Goal: Task Accomplishment & Management: Manage account settings

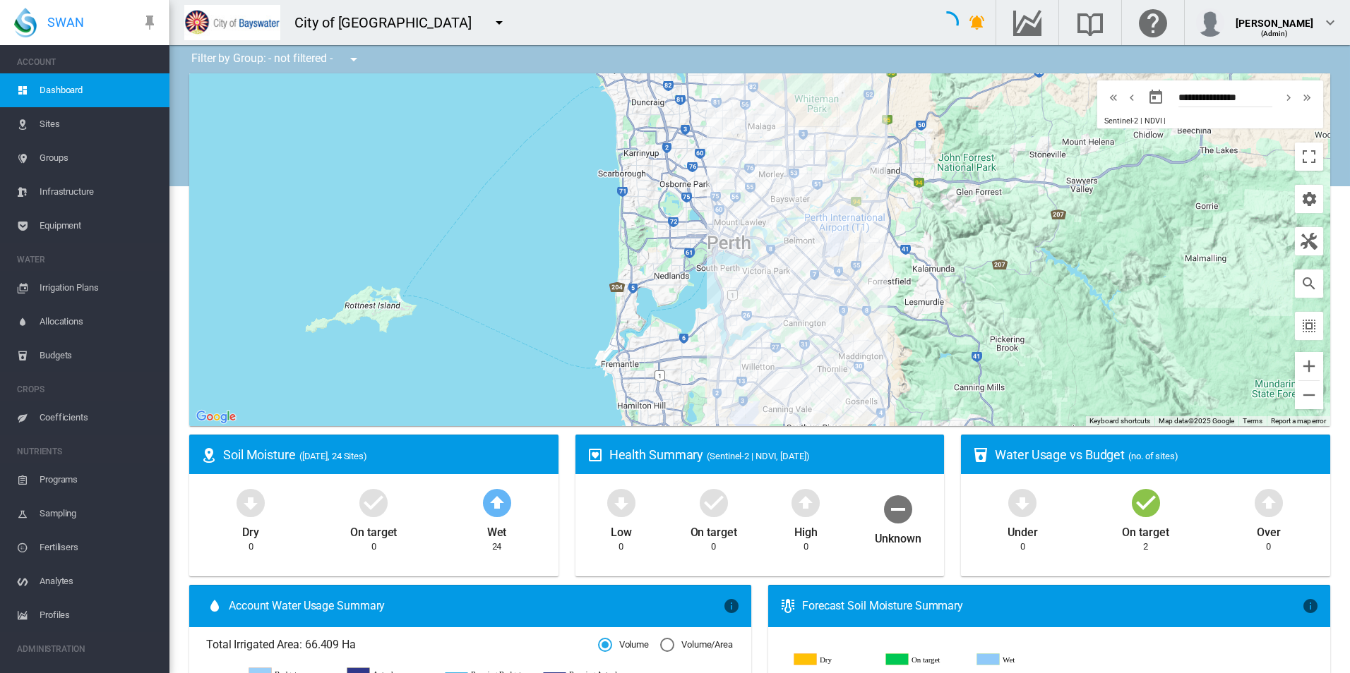
click at [569, 439] on ms-widget "Health Summary (Sentinel-2 | NDVI, 25 Aug 2025) Low 0 On target 0 High 0 Unknown" at bounding box center [760, 510] width 386 height 150
click at [485, 14] on button "button" at bounding box center [499, 22] width 28 height 28
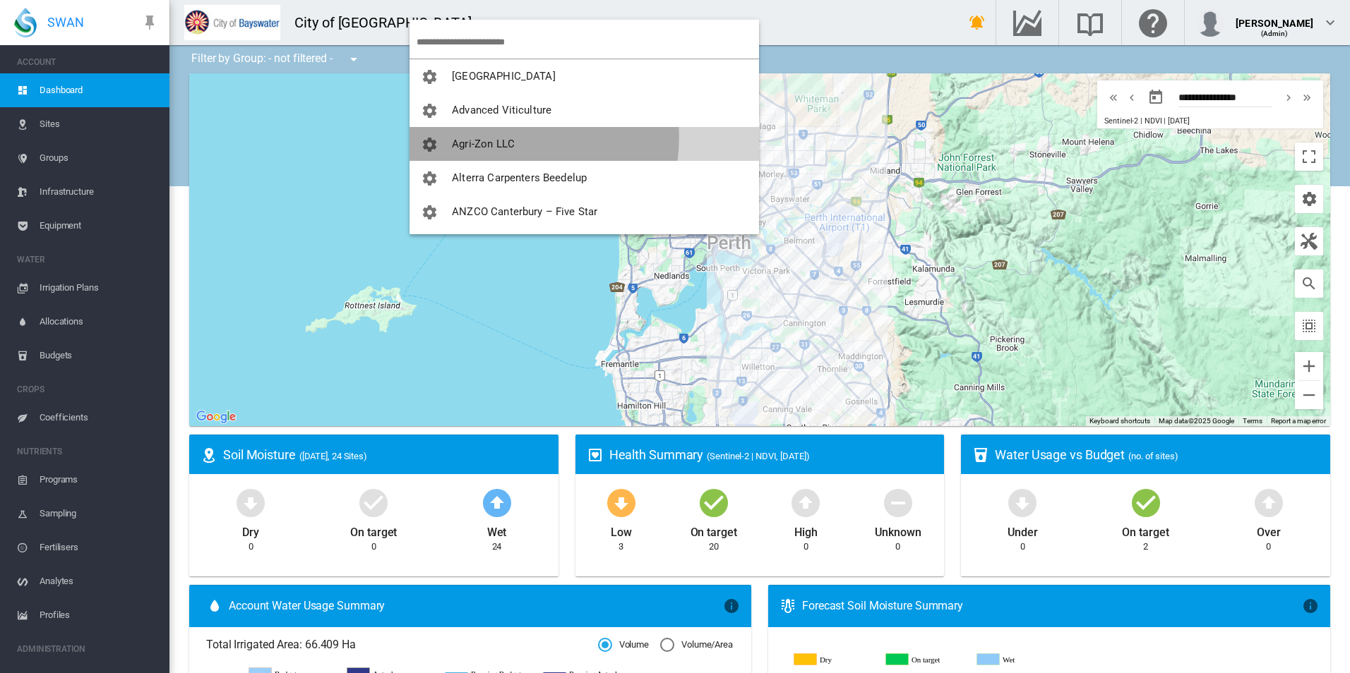
click at [504, 139] on span "Agri-Zon LLC" at bounding box center [483, 144] width 63 height 13
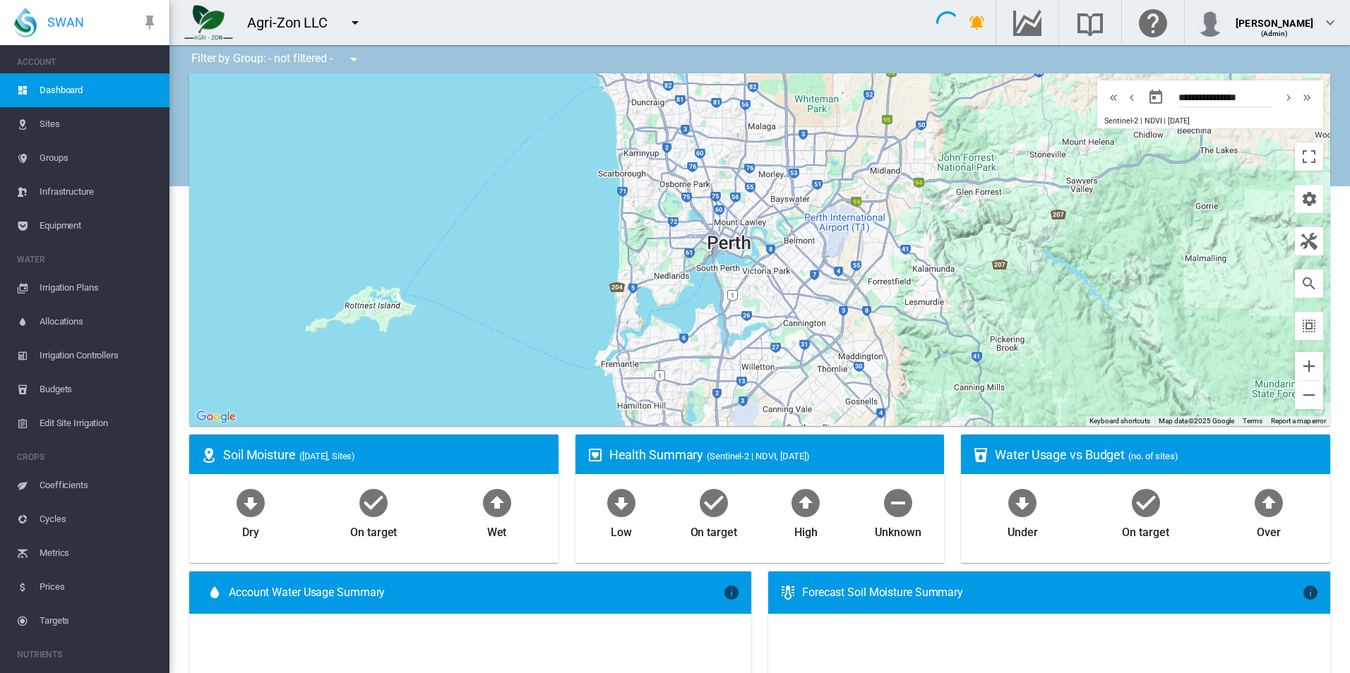
type input "**********"
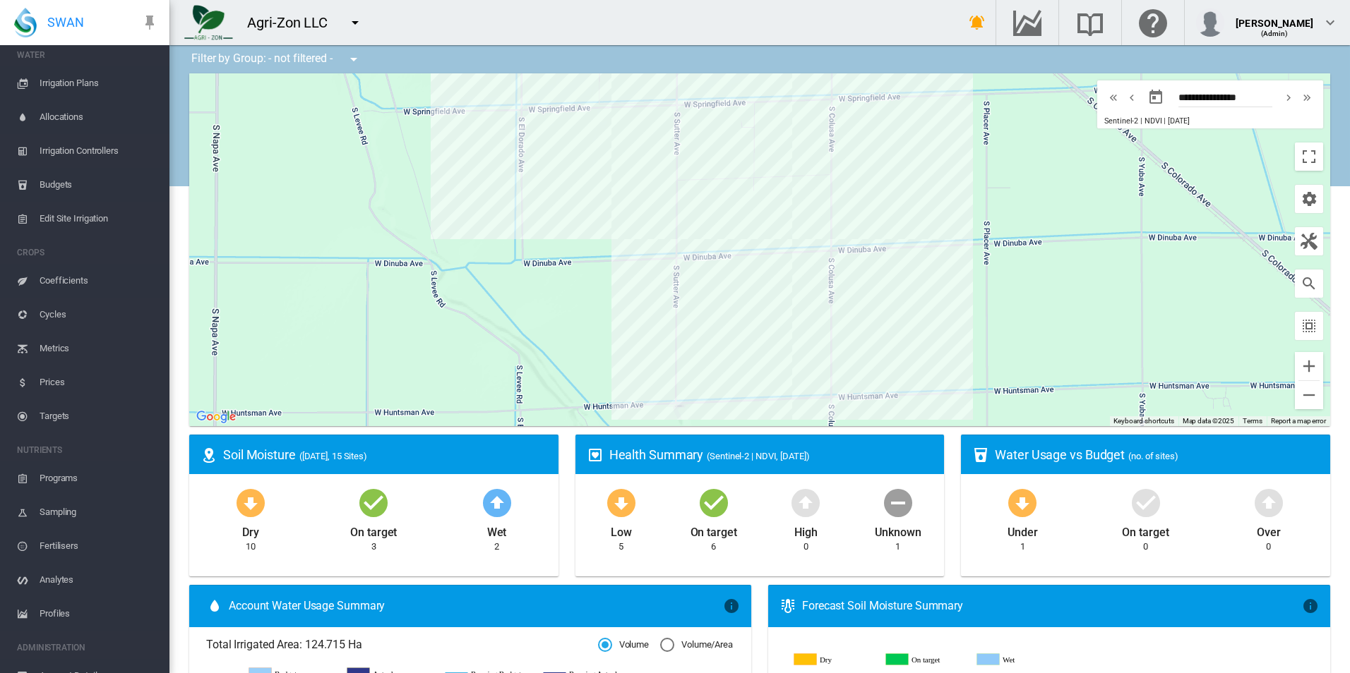
scroll to position [258, 0]
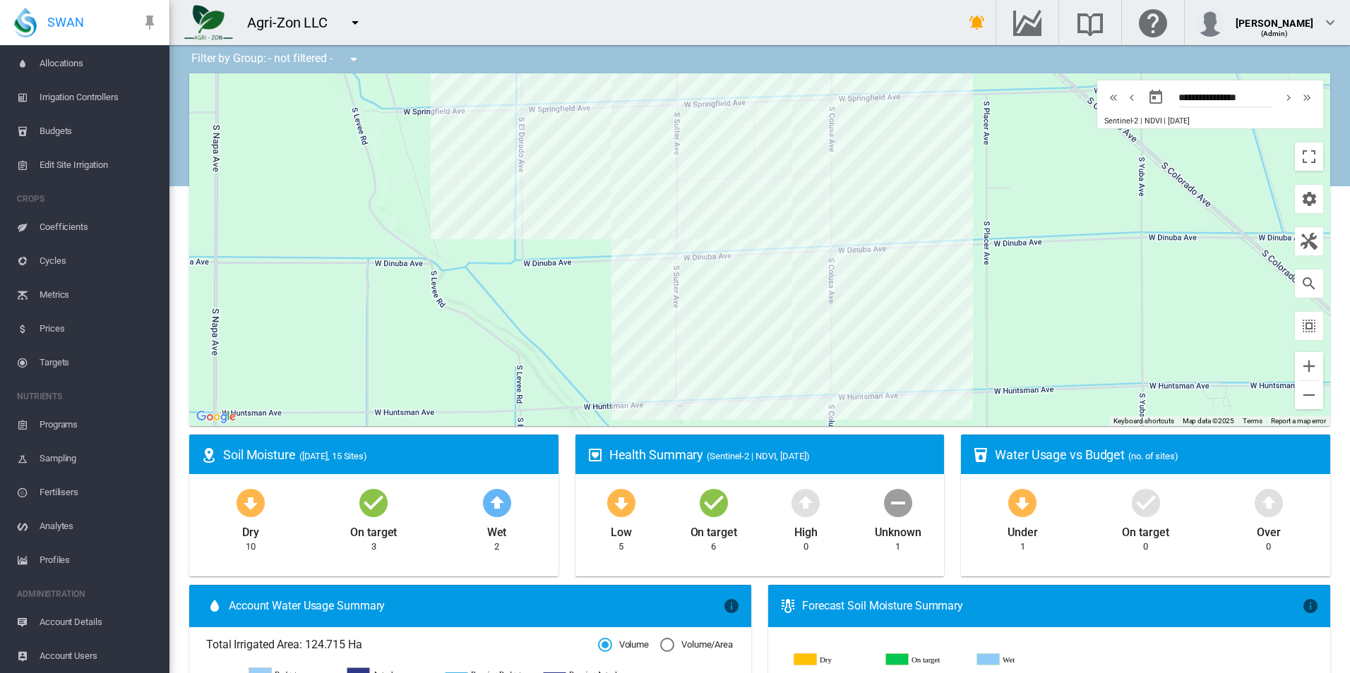
click at [89, 625] on span "Account Details" at bounding box center [99, 623] width 119 height 34
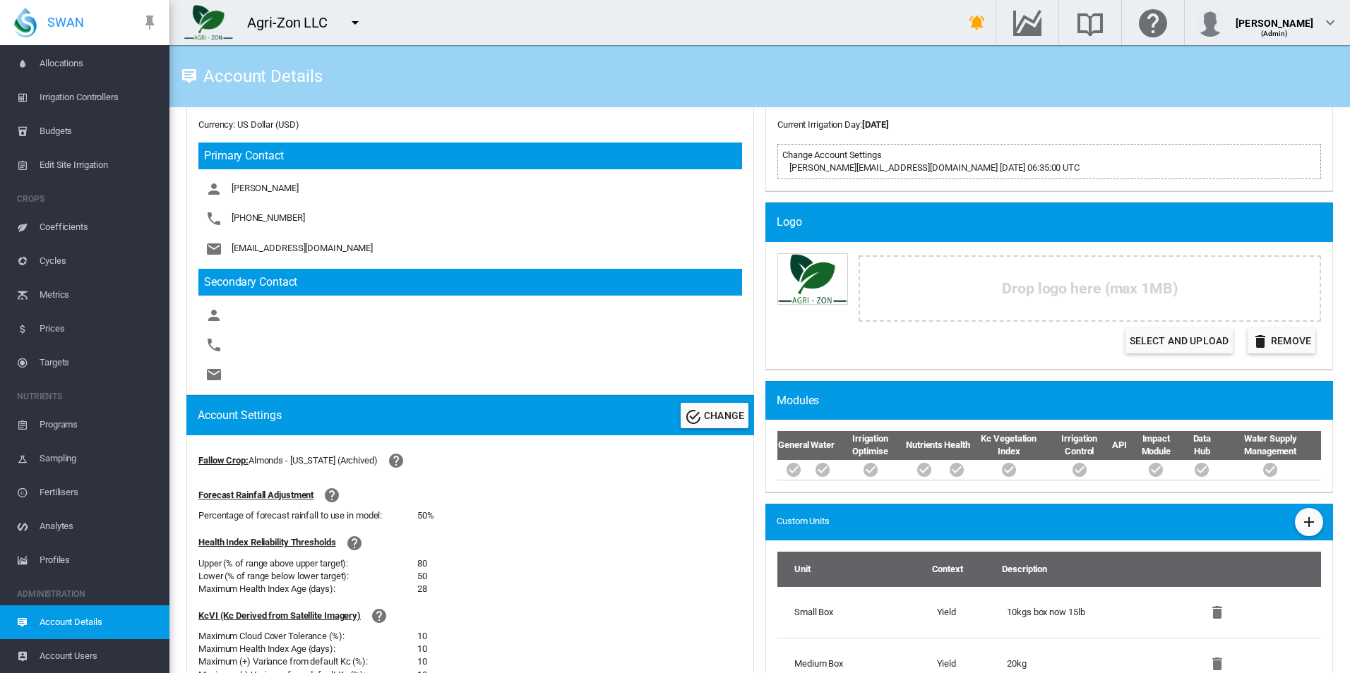
scroll to position [212, 0]
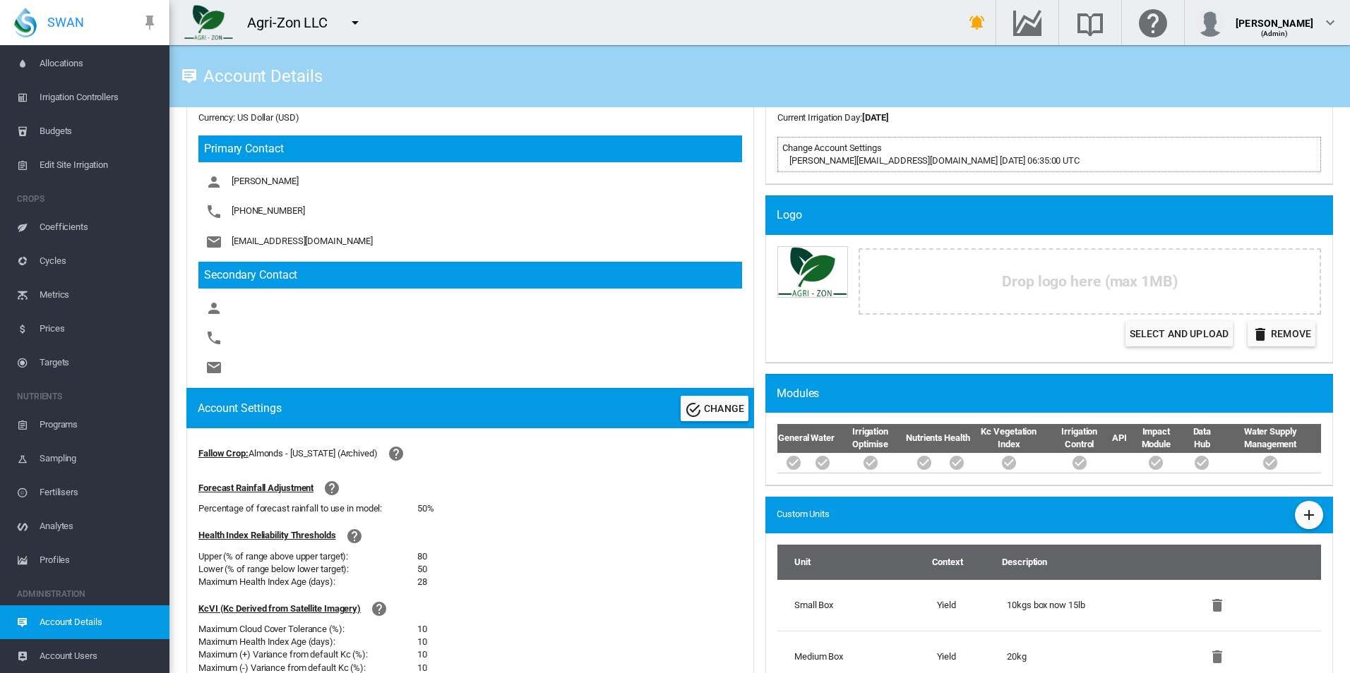
click at [729, 263] on h3 "Secondary Contact" at bounding box center [470, 275] width 544 height 27
click at [718, 395] on div "CHANGE" at bounding box center [714, 409] width 79 height 34
click at [716, 397] on button "CHANGE" at bounding box center [715, 408] width 68 height 25
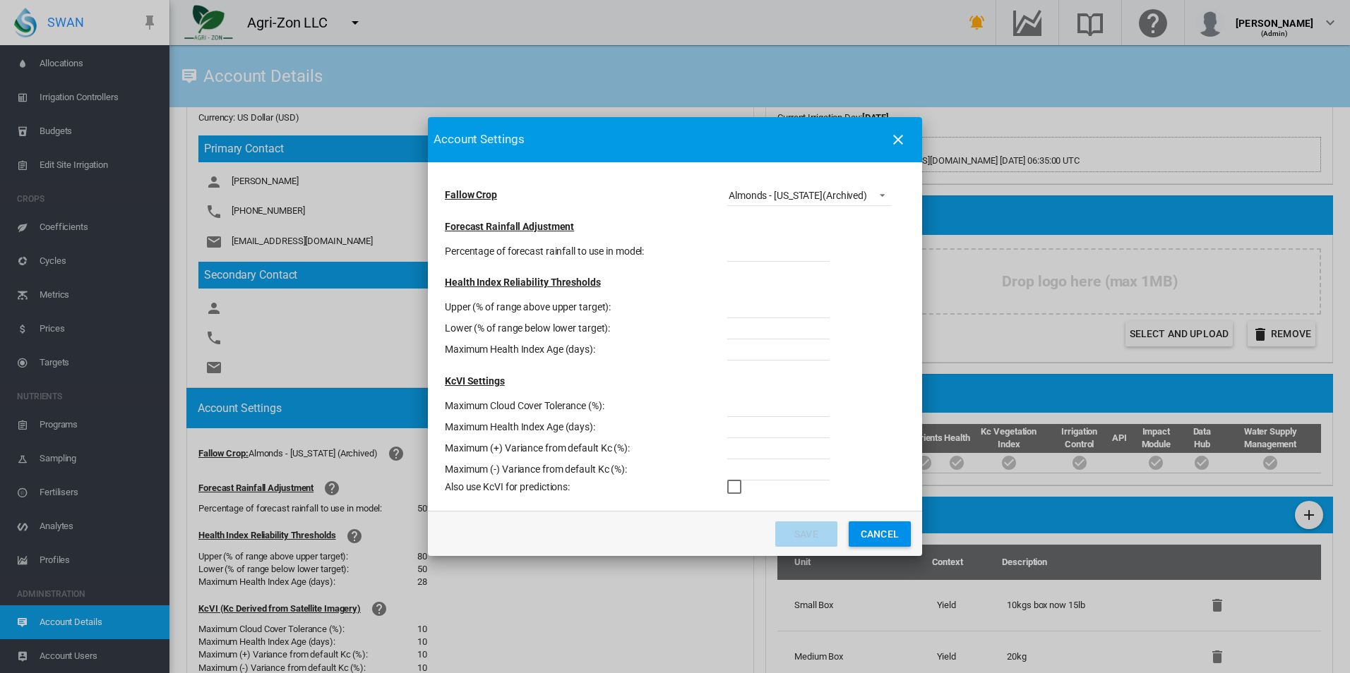
click at [793, 186] on md-select-value "Almonds - California (Archived)" at bounding box center [809, 195] width 164 height 21
click at [591, 179] on md-backdrop at bounding box center [675, 336] width 1350 height 673
click at [883, 526] on button "Cancel" at bounding box center [880, 534] width 62 height 25
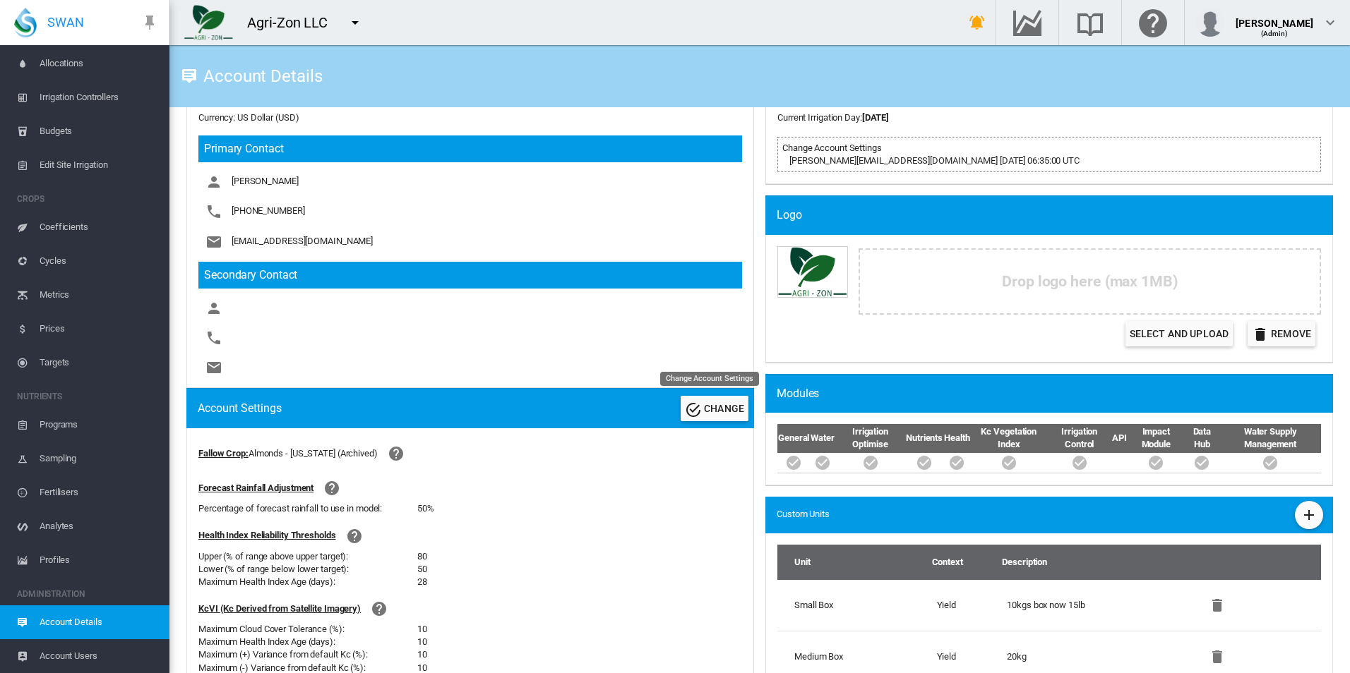
click at [719, 397] on button "CHANGE" at bounding box center [715, 408] width 68 height 25
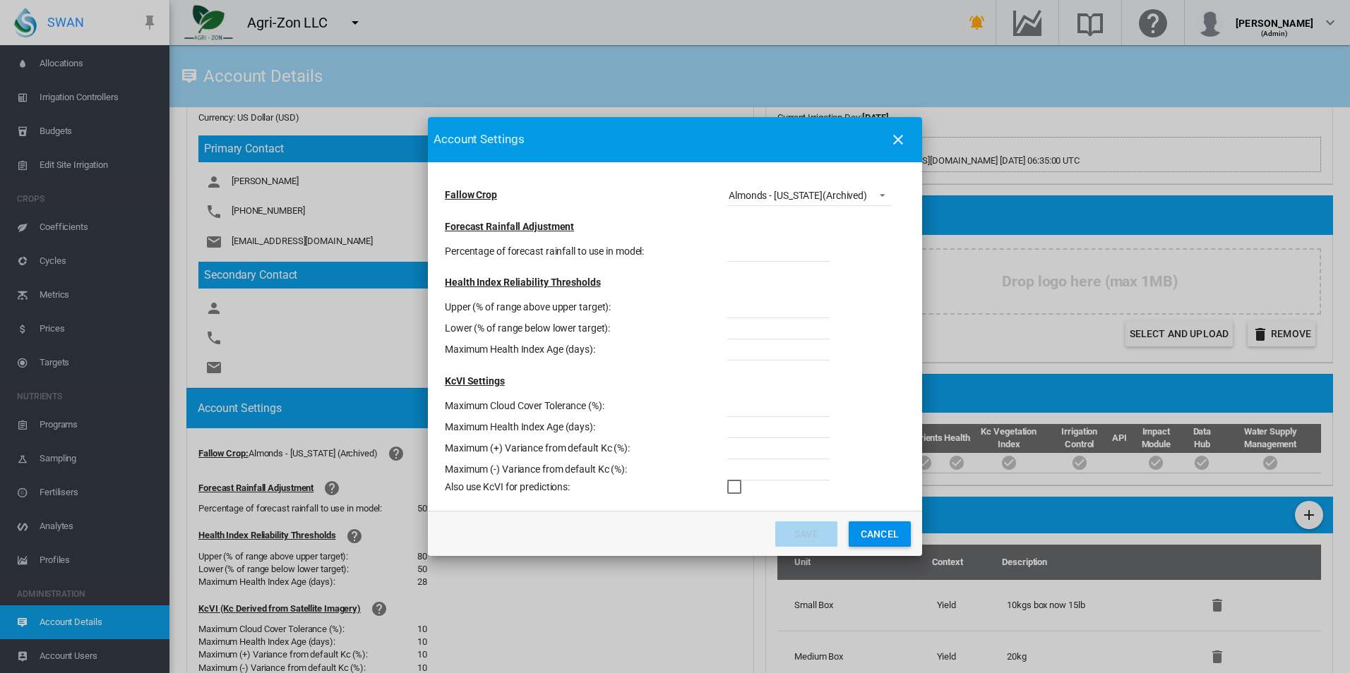
click at [901, 541] on button "Cancel" at bounding box center [880, 534] width 62 height 25
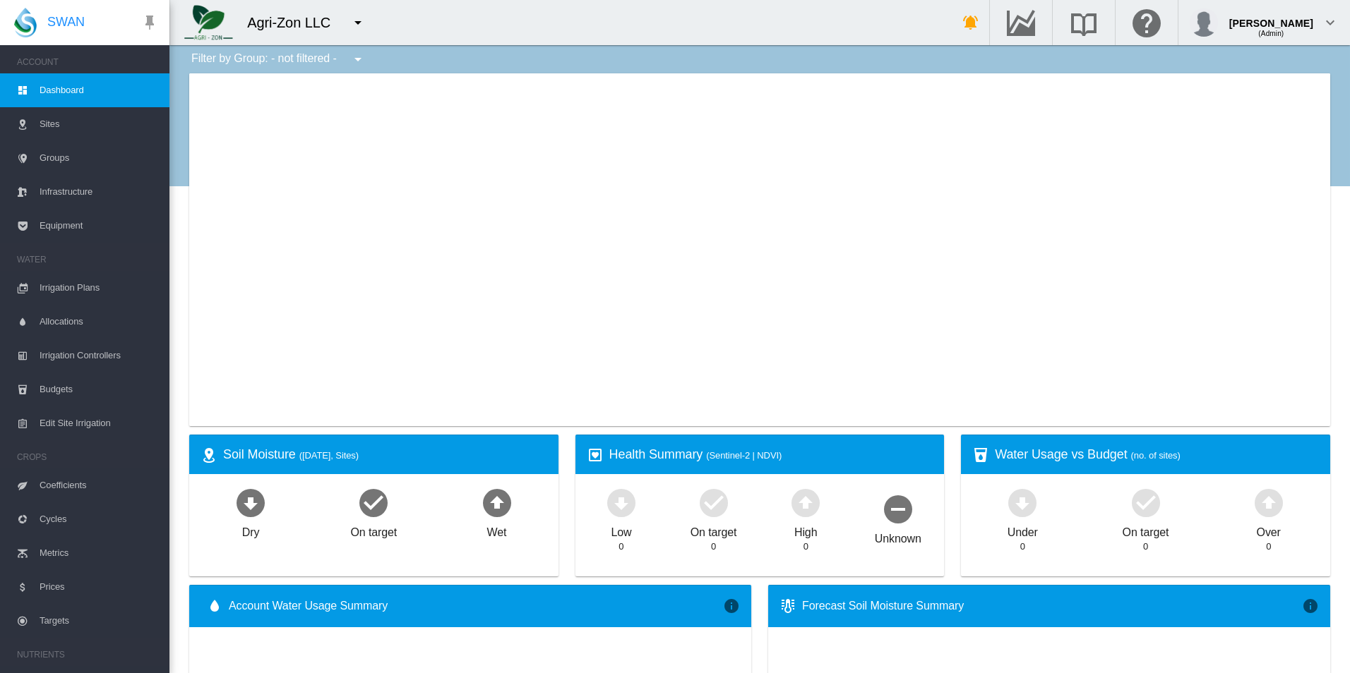
type input "**********"
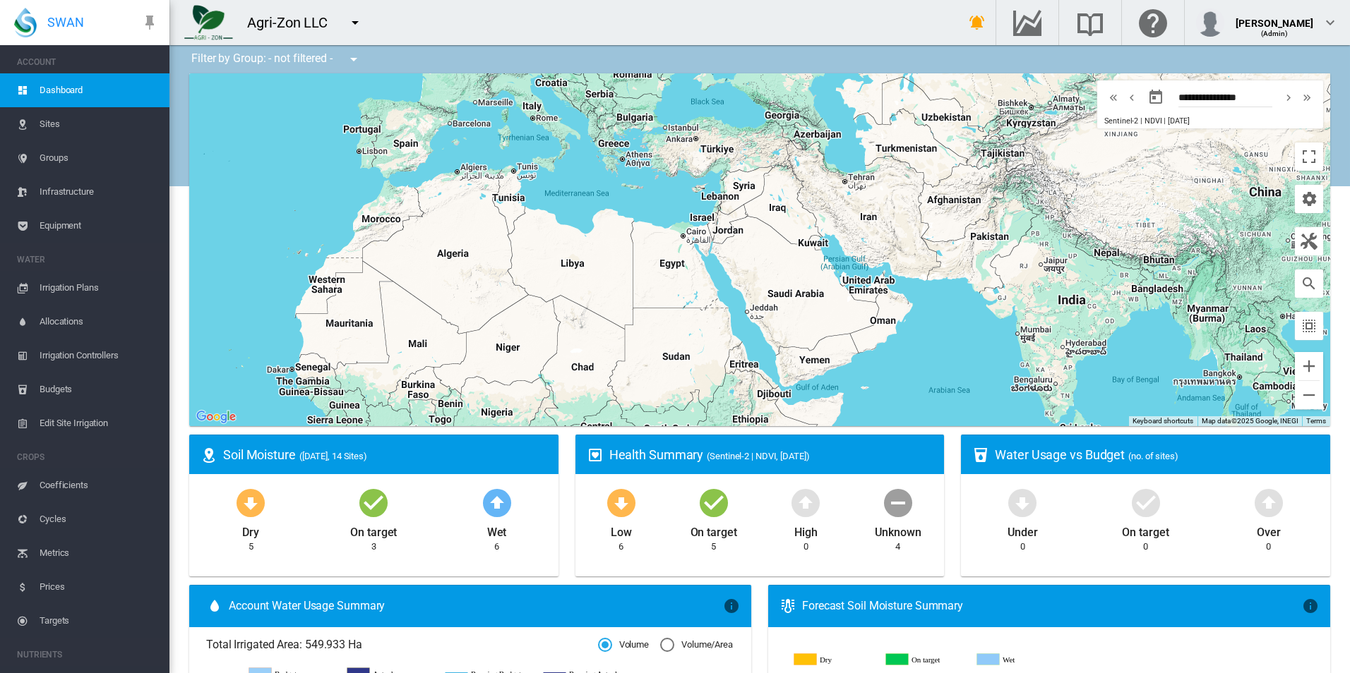
click at [356, 18] on md-icon "icon-menu-down" at bounding box center [355, 22] width 17 height 17
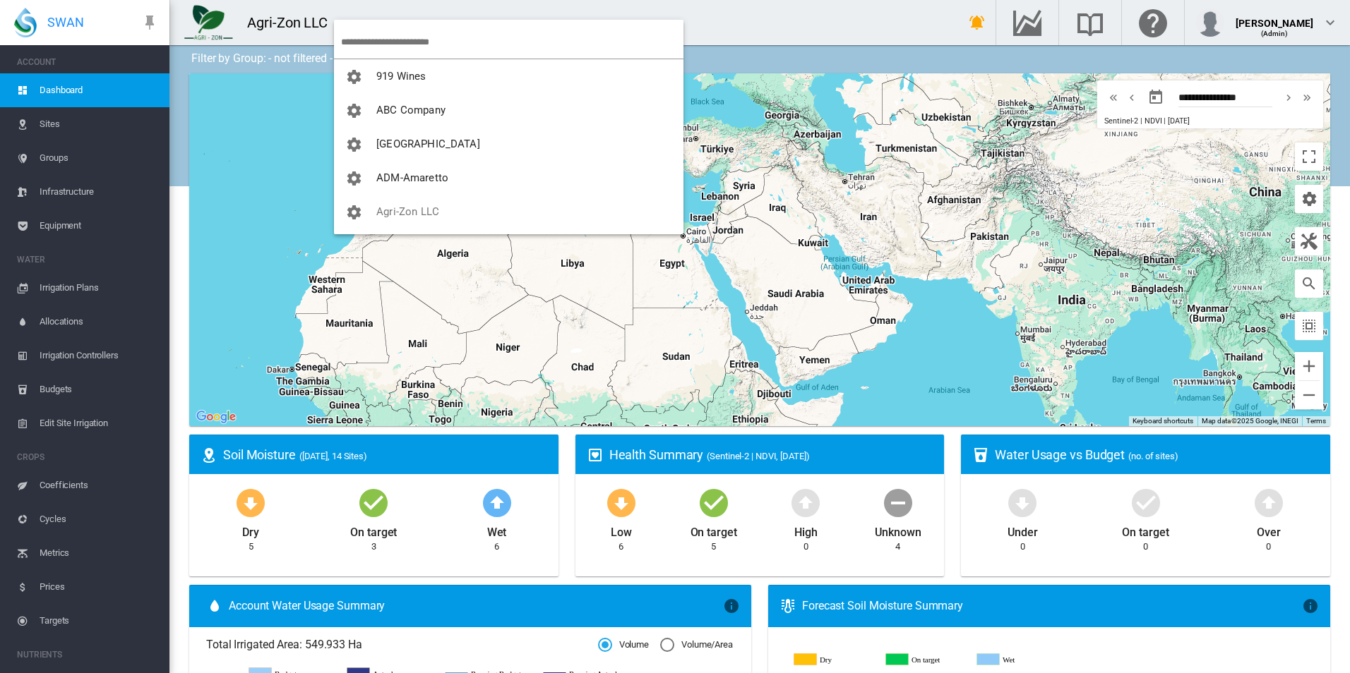
click at [423, 45] on input "search" at bounding box center [512, 41] width 342 height 33
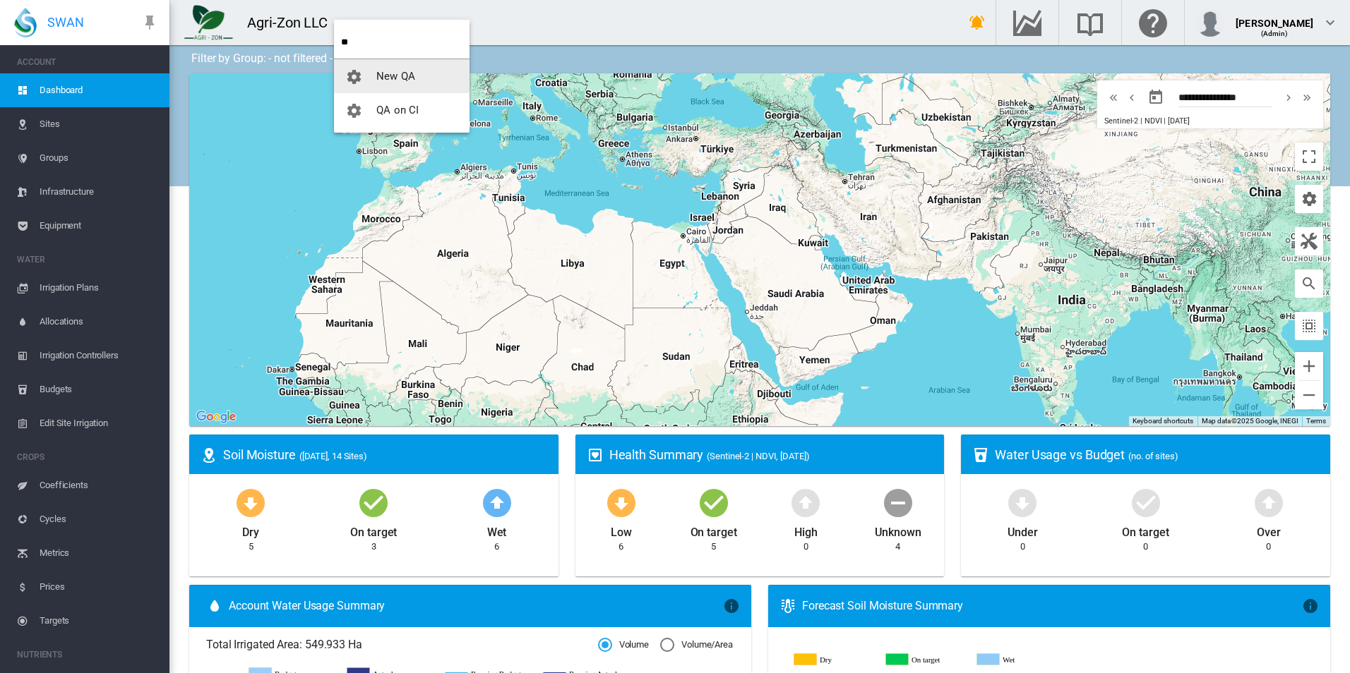
type input "**"
click at [409, 104] on span "QA on CI" at bounding box center [397, 110] width 42 height 13
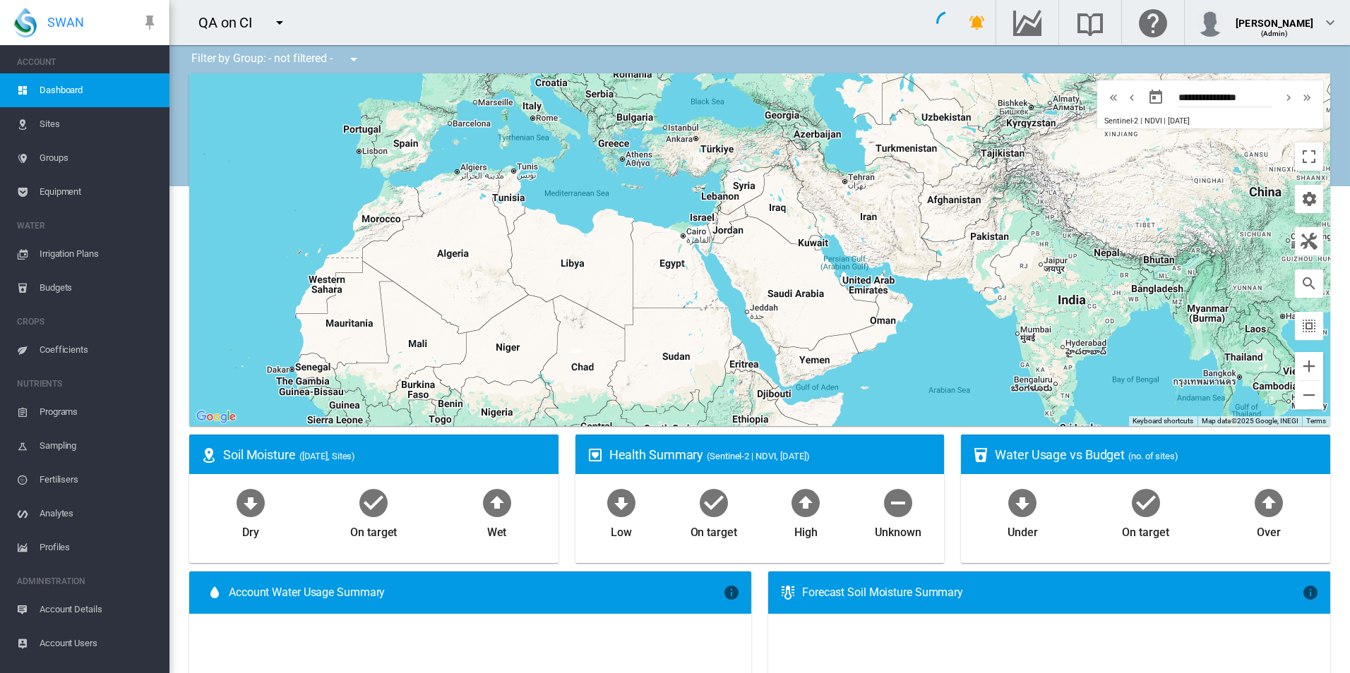
type input "**********"
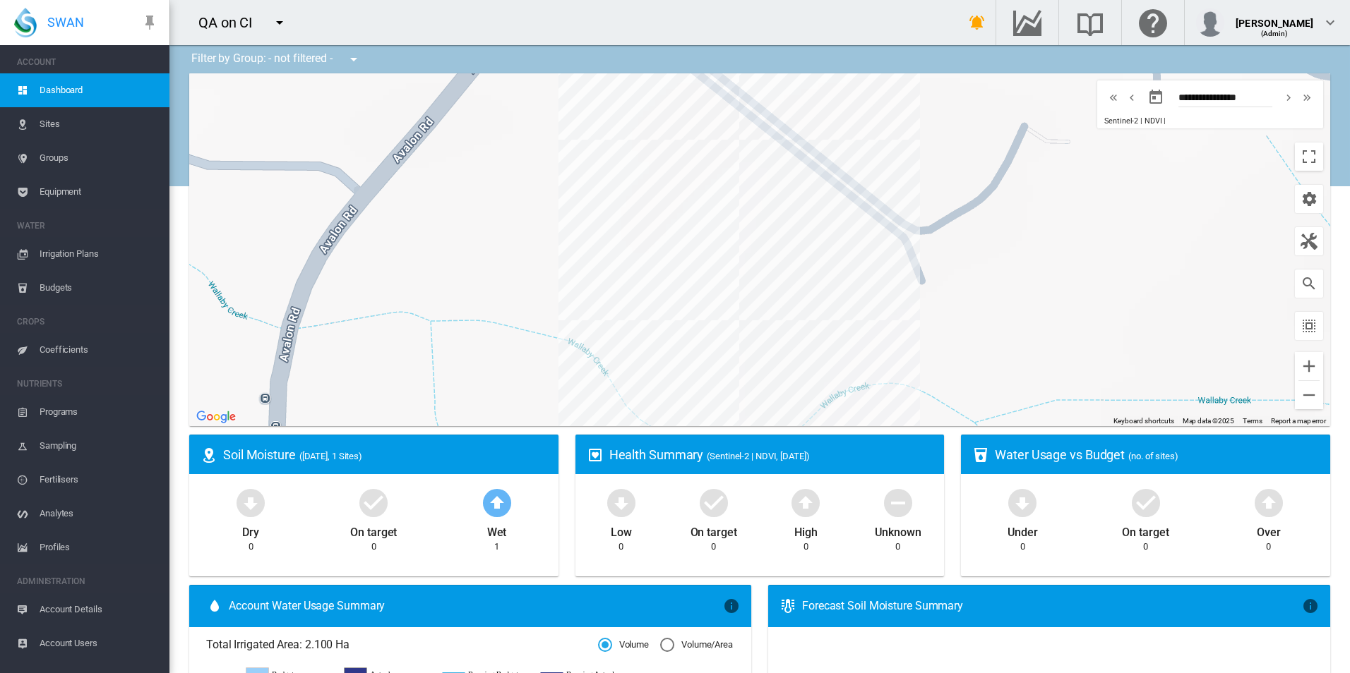
click at [83, 604] on span "Account Details" at bounding box center [99, 610] width 119 height 34
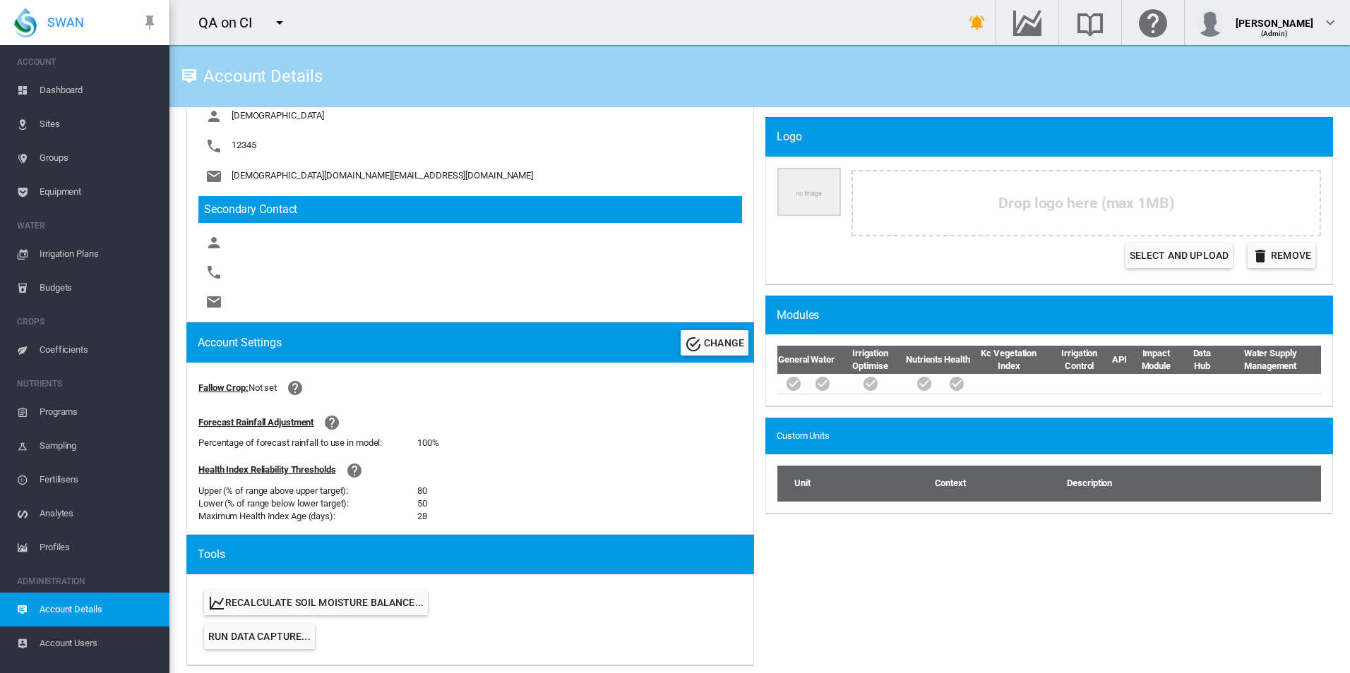
scroll to position [424, 0]
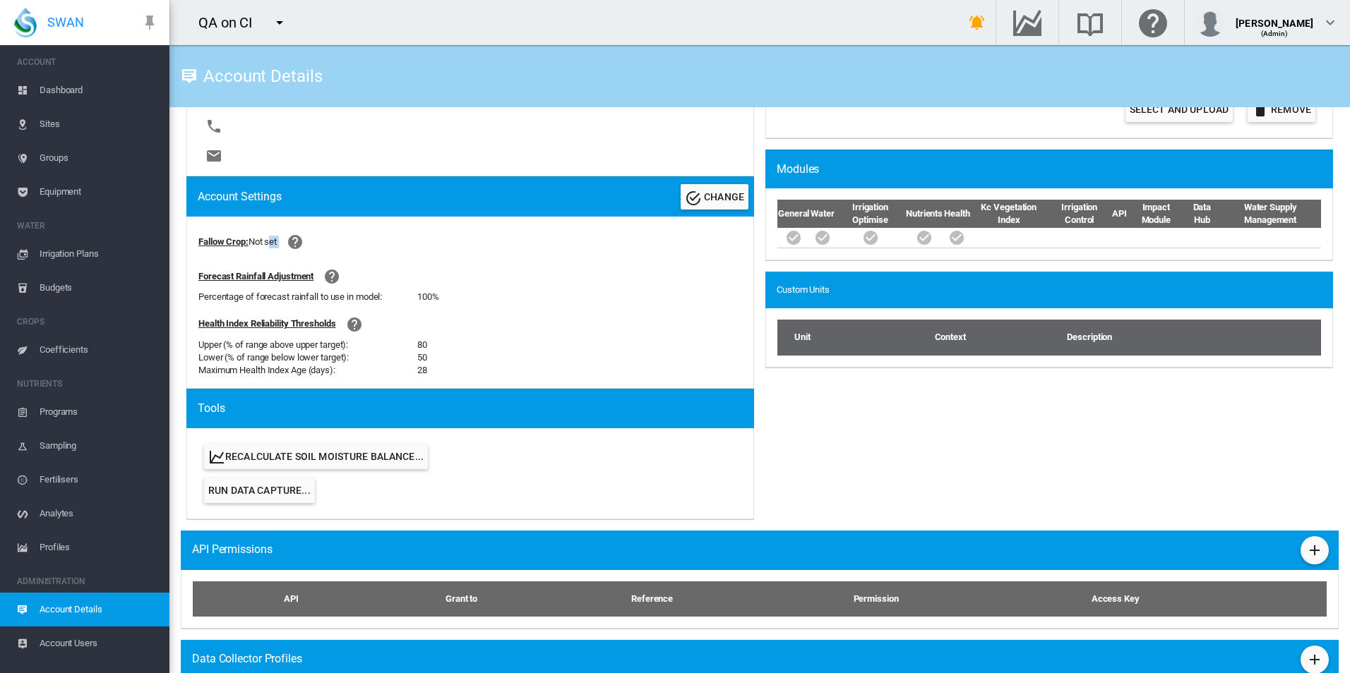
drag, startPoint x: 269, startPoint y: 219, endPoint x: 330, endPoint y: 241, distance: 65.2
click at [330, 241] on div "Fallow Crop: Not set Forecast Rainfall Adjustment Percentage of forecast rainfa…" at bounding box center [470, 303] width 568 height 172
drag, startPoint x: 330, startPoint y: 241, endPoint x: 337, endPoint y: 237, distance: 7.9
click at [337, 237] on div "Fallow Crop: Not set" at bounding box center [470, 242] width 544 height 28
click at [713, 199] on span "CHANGE" at bounding box center [724, 196] width 40 height 11
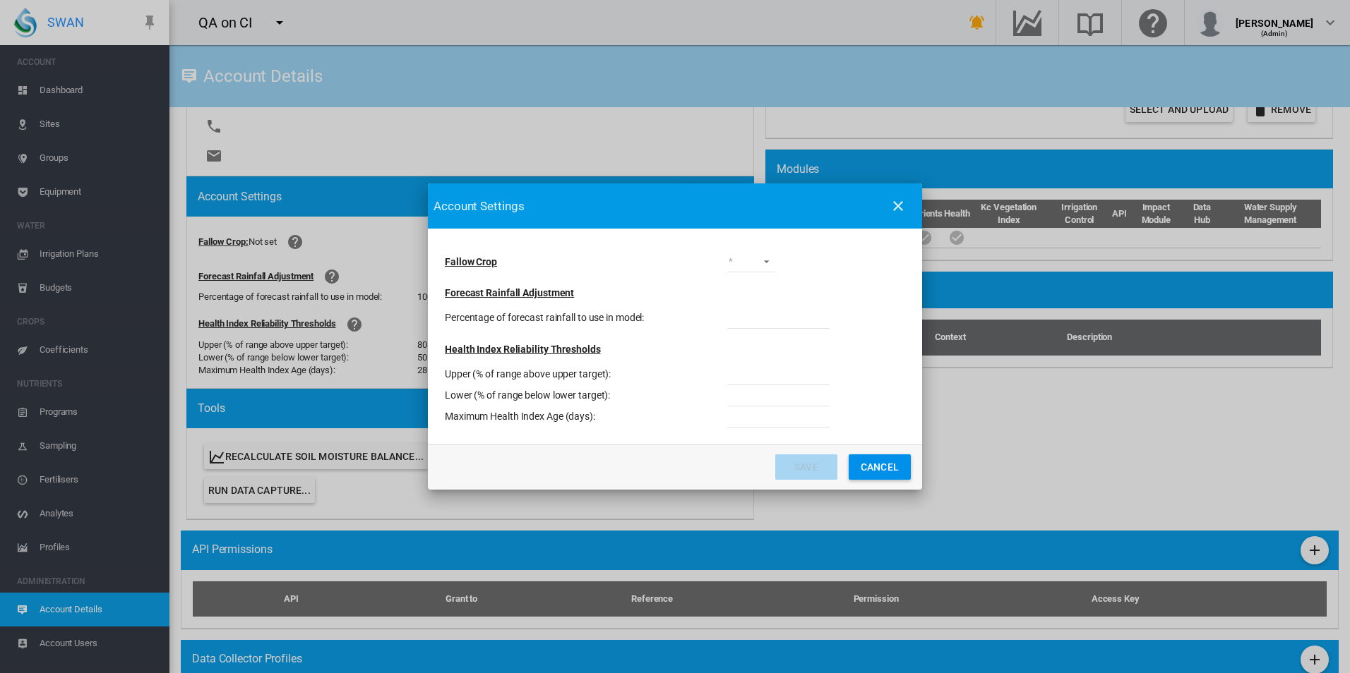
click at [763, 263] on md-select "not specified" at bounding box center [751, 261] width 48 height 21
click at [762, 262] on div "not specified" at bounding box center [756, 263] width 55 height 14
click at [809, 465] on button "Save" at bounding box center [806, 467] width 62 height 25
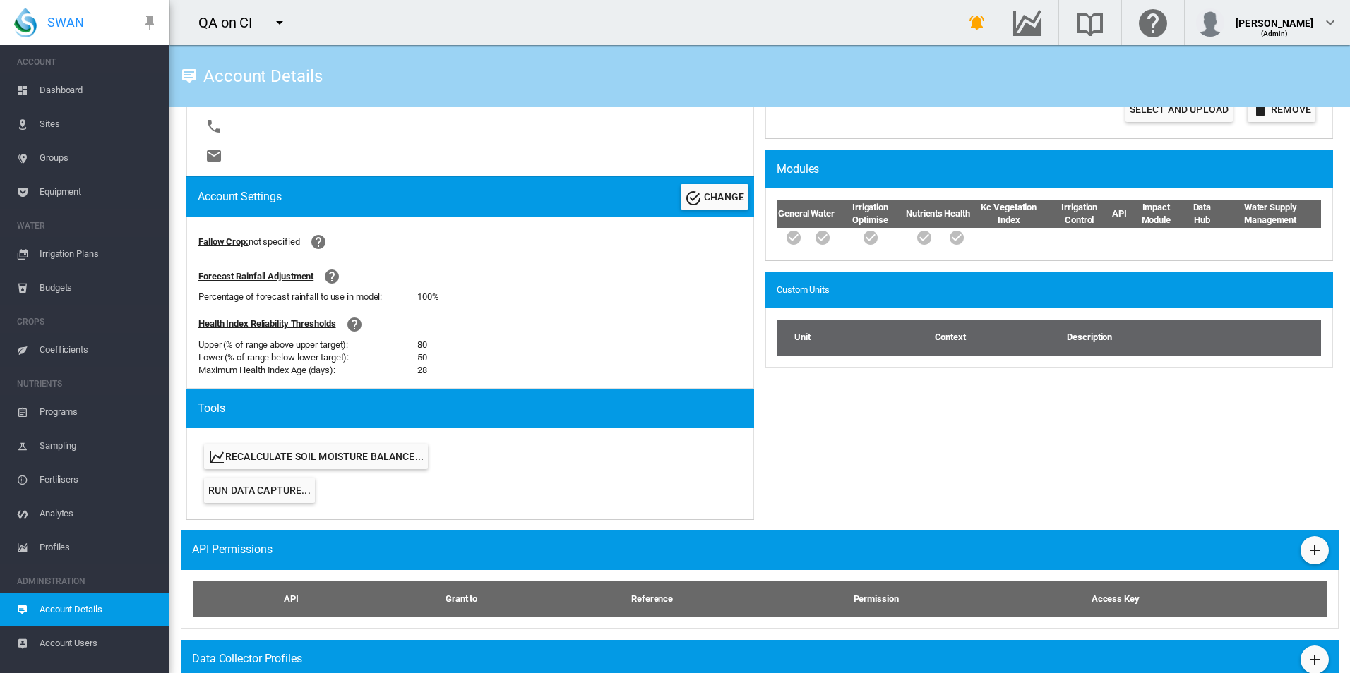
click at [58, 344] on span "Coefficients" at bounding box center [99, 350] width 119 height 34
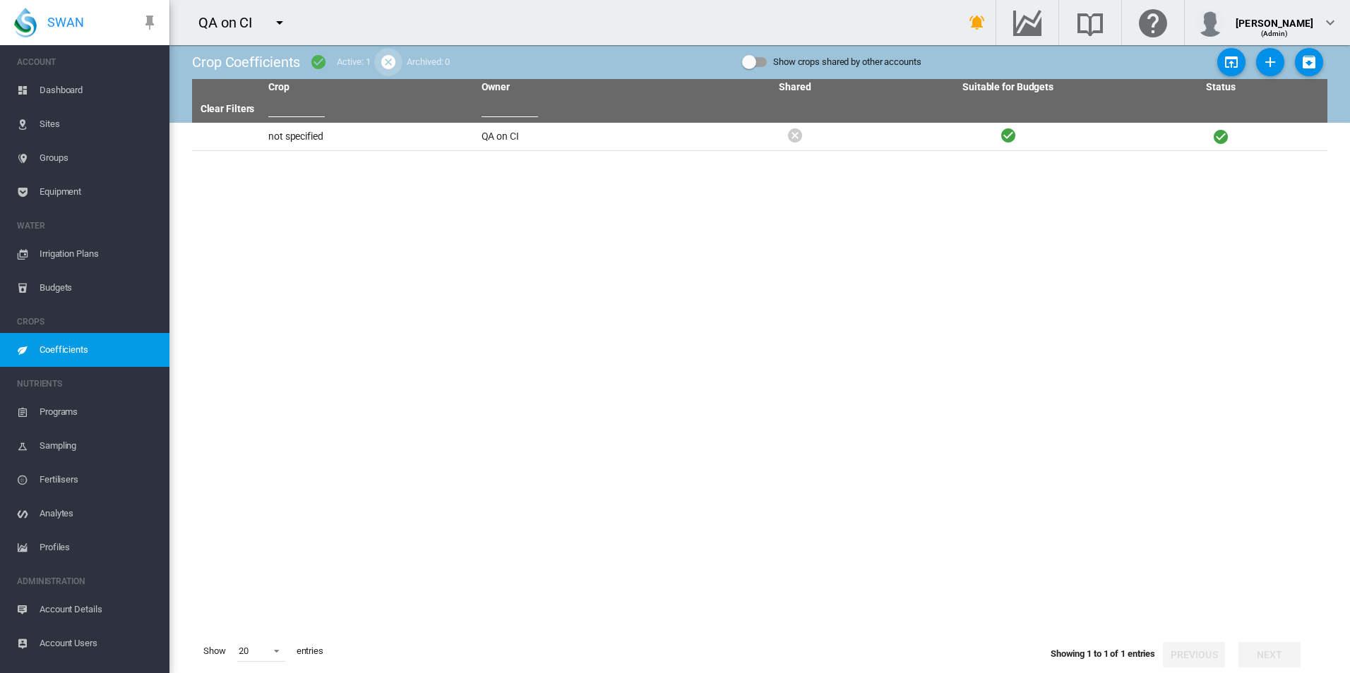
click at [388, 59] on md-icon "icon-cancel" at bounding box center [388, 62] width 17 height 17
click at [389, 64] on md-icon "icon-cancel" at bounding box center [388, 62] width 17 height 17
click at [295, 19] on md-menu at bounding box center [281, 22] width 33 height 28
click at [289, 20] on button "button" at bounding box center [279, 22] width 28 height 28
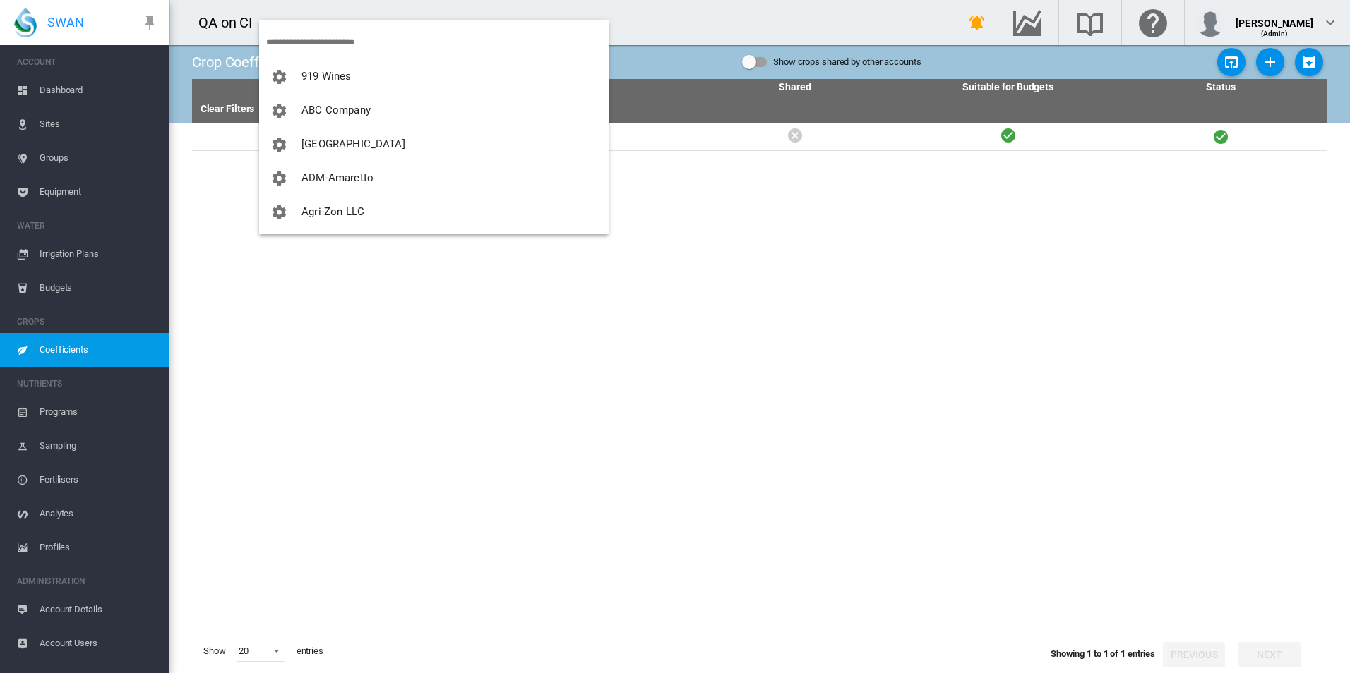
click at [270, 4] on md-backdrop at bounding box center [675, 336] width 1350 height 673
